Goal: Task Accomplishment & Management: Manage account settings

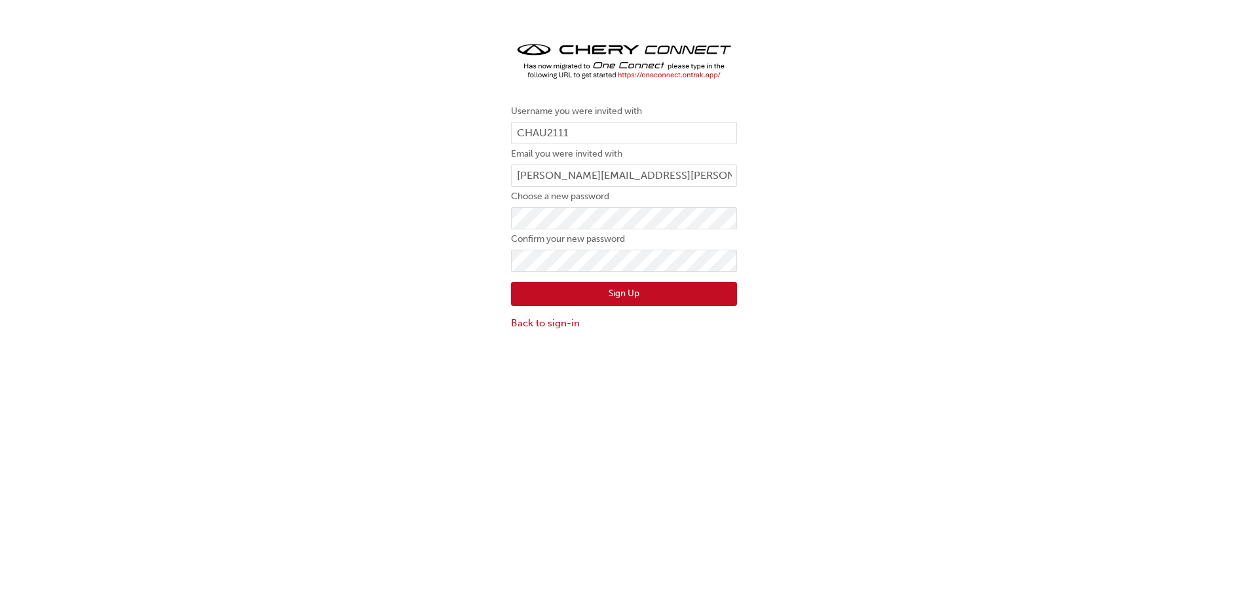
drag, startPoint x: 221, startPoint y: 268, endPoint x: 288, endPoint y: 271, distance: 66.9
click at [225, 268] on div "Username you were invited with CHAU2111 Email you were invited with [PERSON_NAM…" at bounding box center [624, 184] width 1248 height 311
click at [619, 302] on button "Sign Up" at bounding box center [624, 294] width 226 height 25
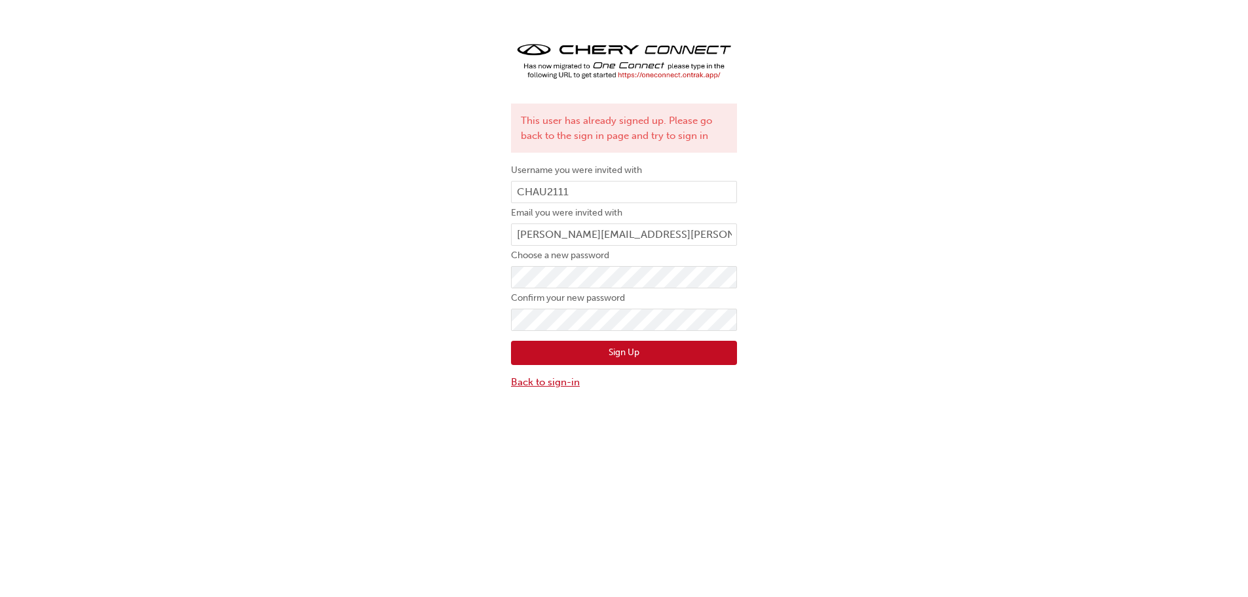
click at [552, 383] on link "Back to sign-in" at bounding box center [624, 382] width 226 height 15
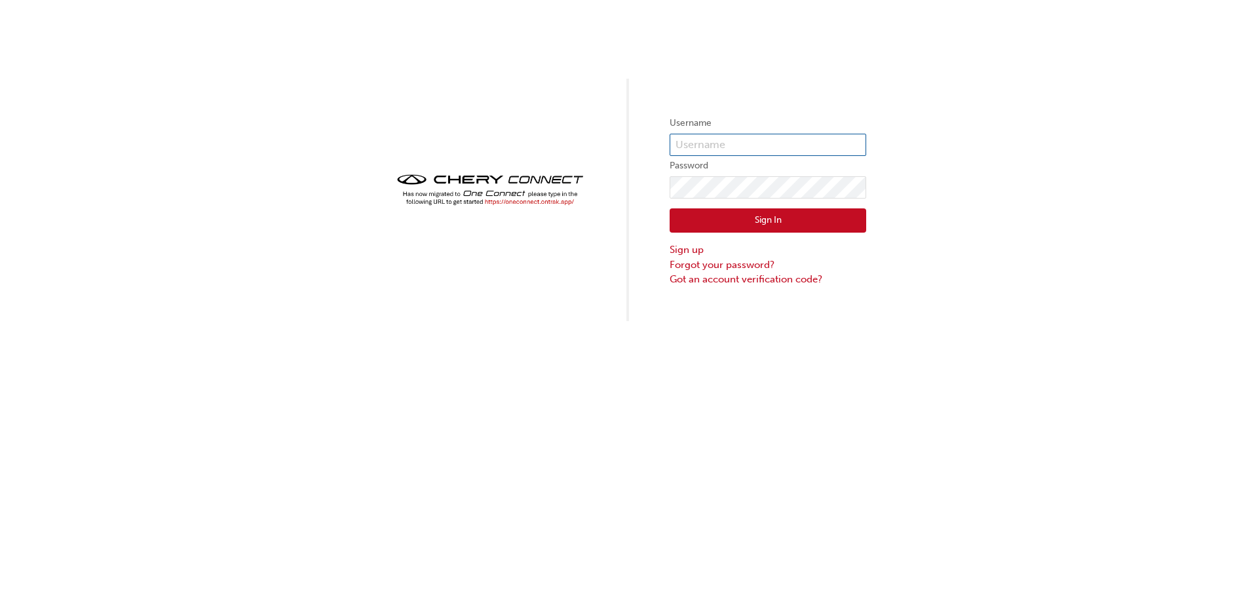
click at [699, 147] on input "text" at bounding box center [767, 145] width 197 height 22
type input "CHAU2111"
click at [742, 217] on button "Sign In" at bounding box center [767, 220] width 197 height 25
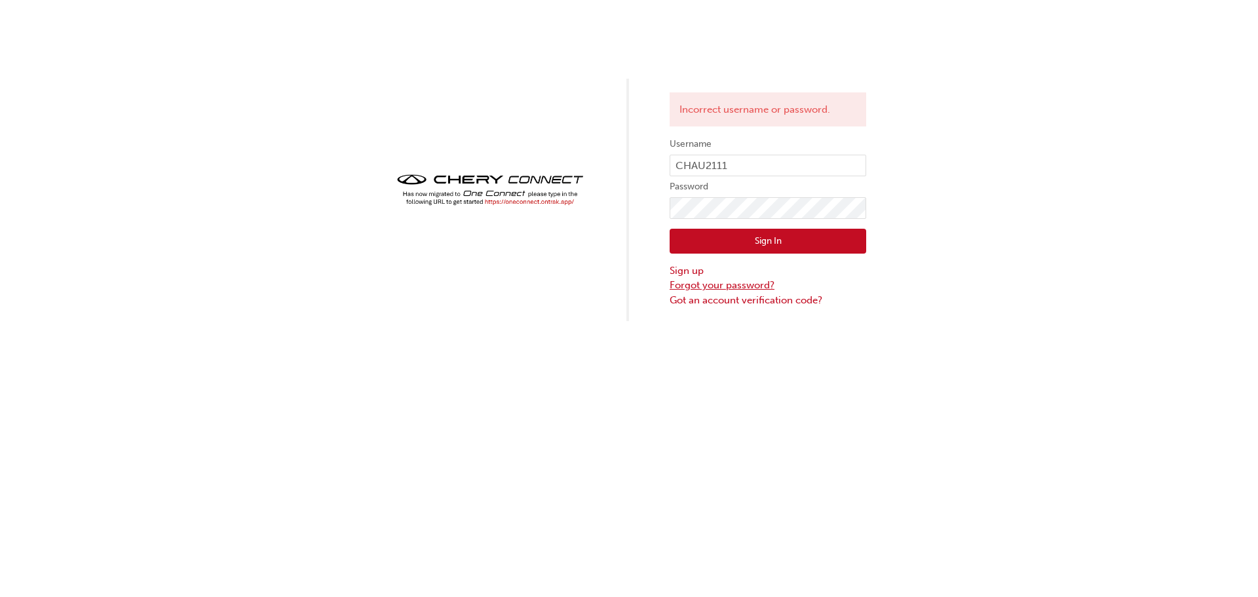
click at [744, 284] on link "Forgot your password?" at bounding box center [767, 285] width 197 height 15
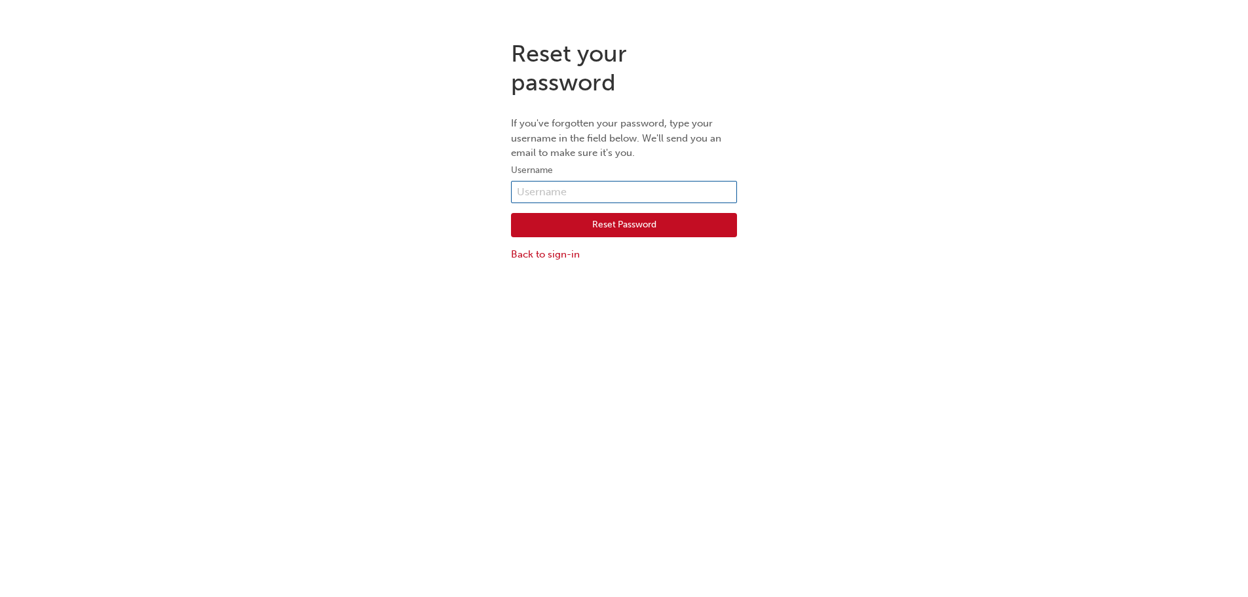
click at [595, 189] on input "text" at bounding box center [624, 192] width 226 height 22
type input "CHAU2111"
click at [553, 218] on button "Reset Password" at bounding box center [624, 225] width 226 height 25
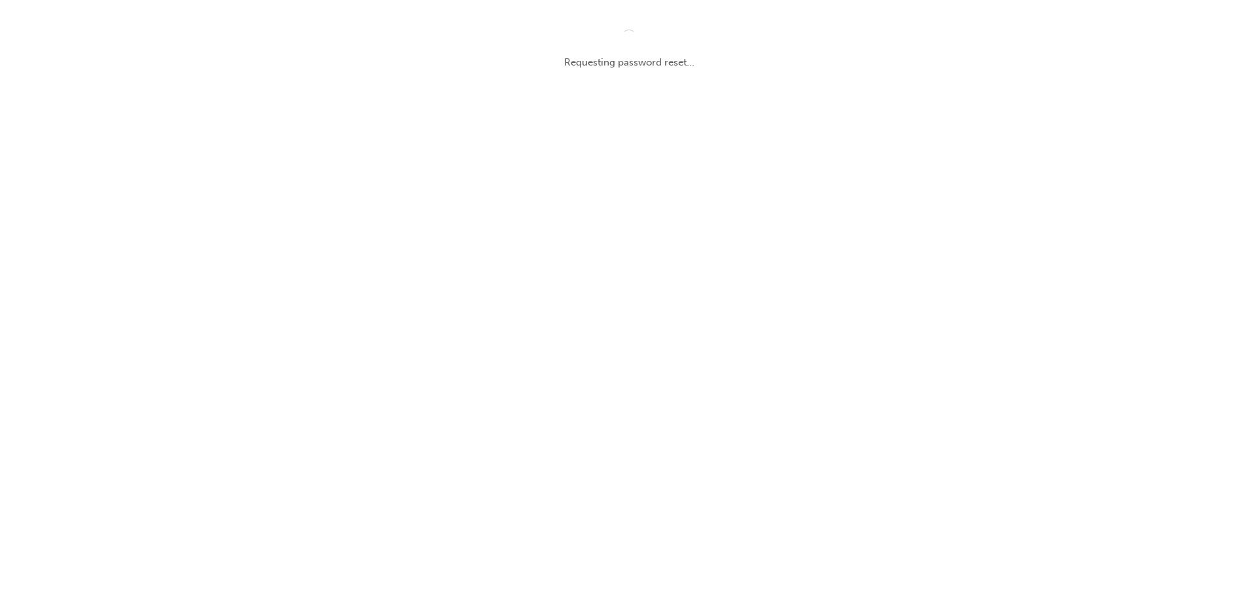
click at [1190, 32] on div "Requesting password reset..." at bounding box center [629, 50] width 1258 height 100
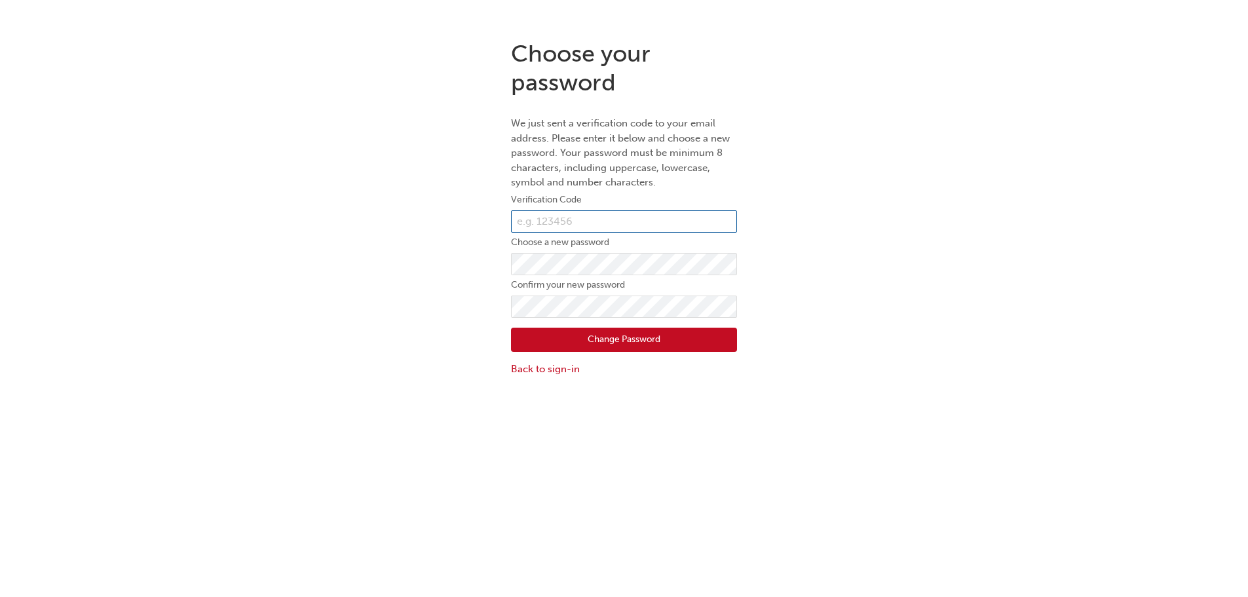
click at [554, 216] on input "text" at bounding box center [624, 221] width 226 height 22
click at [520, 219] on input "text" at bounding box center [624, 221] width 226 height 22
paste input "600540"
type input "600540"
click at [586, 343] on button "Change Password" at bounding box center [624, 340] width 226 height 25
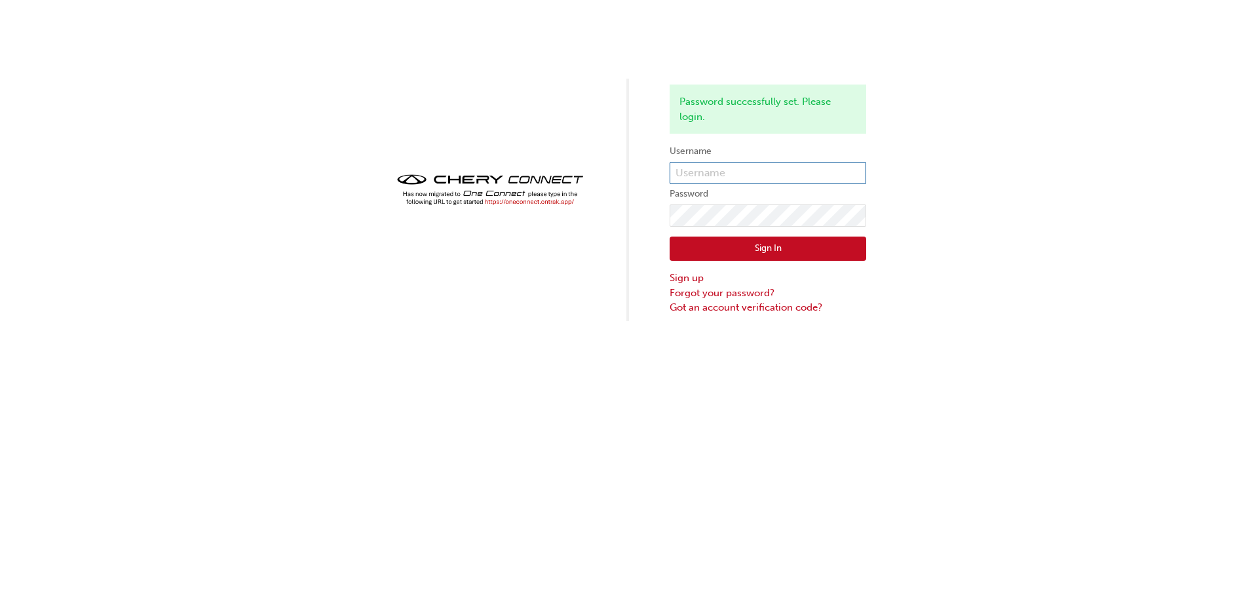
type input "chau2111"
click at [751, 249] on button "Sign In" at bounding box center [767, 248] width 197 height 25
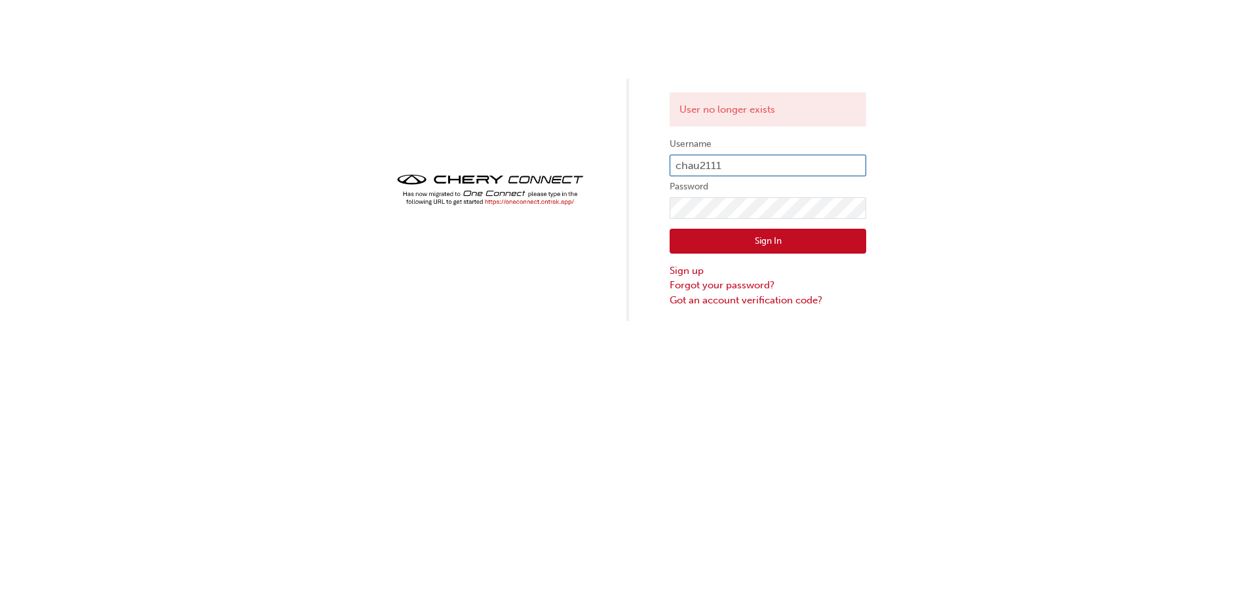
drag, startPoint x: 726, startPoint y: 164, endPoint x: 654, endPoint y: 164, distance: 72.1
click at [654, 164] on div "User no longer exists Username chau2111 Password Sign In Sign up Forgot your pa…" at bounding box center [629, 160] width 1258 height 321
click at [737, 233] on button "Sign In" at bounding box center [767, 241] width 197 height 25
